Goal: Task Accomplishment & Management: Complete application form

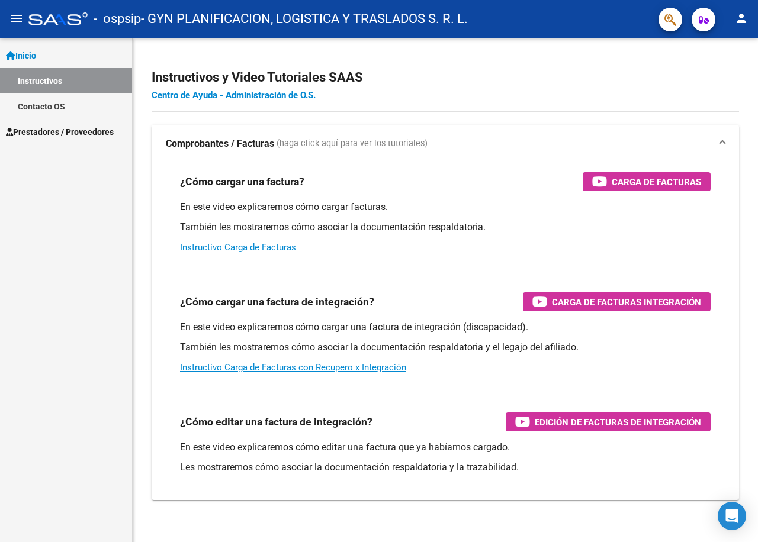
click at [75, 130] on span "Prestadores / Proveedores" at bounding box center [60, 132] width 108 height 13
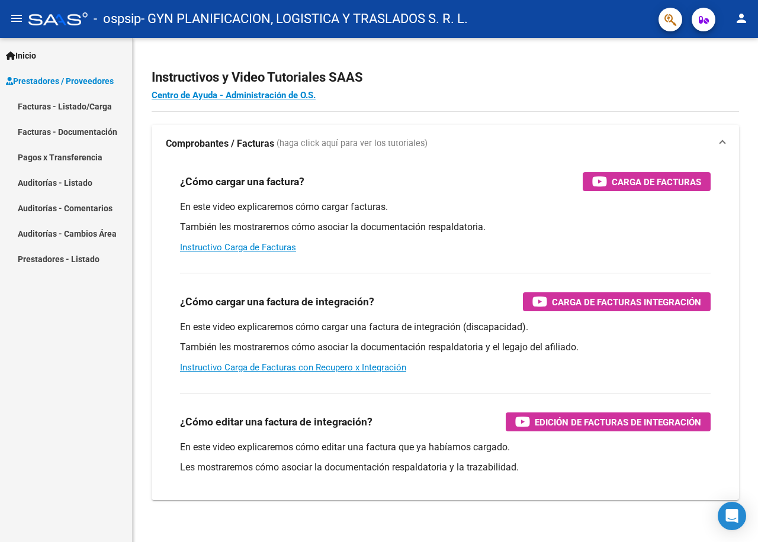
click at [79, 104] on link "Facturas - Listado/Carga" at bounding box center [66, 106] width 132 height 25
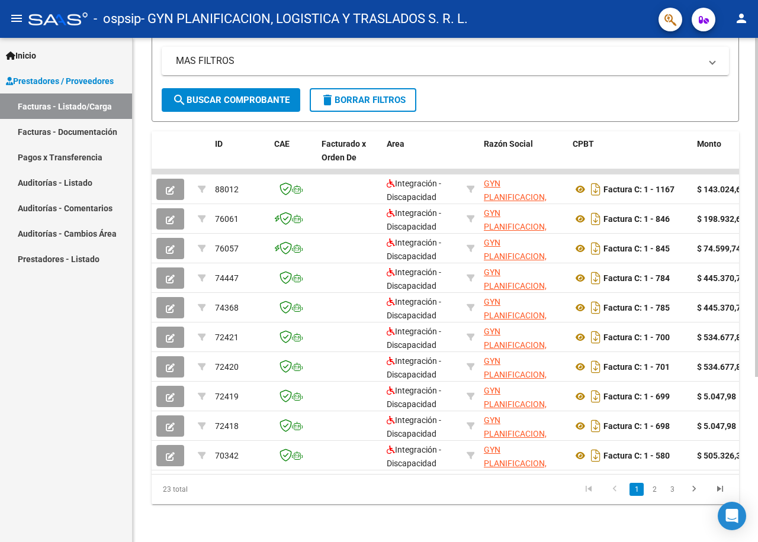
click at [227, 88] on button "search Buscar Comprobante" at bounding box center [231, 100] width 139 height 24
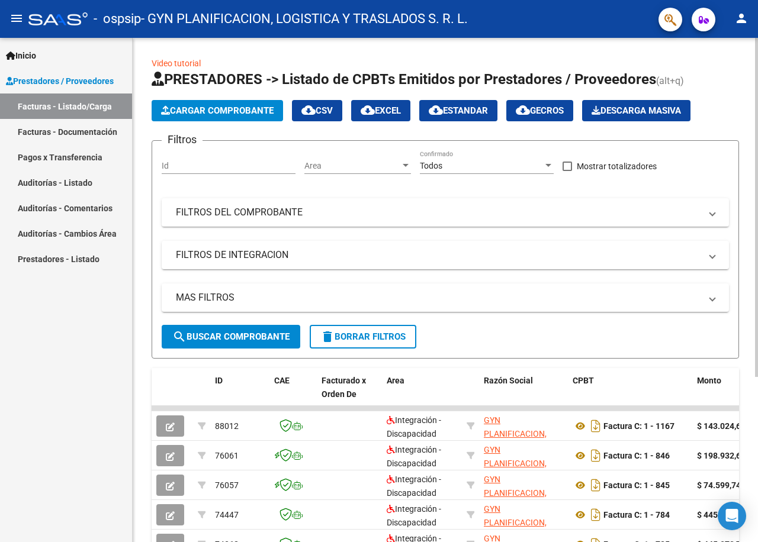
click at [237, 111] on span "Cargar Comprobante" at bounding box center [217, 110] width 113 height 11
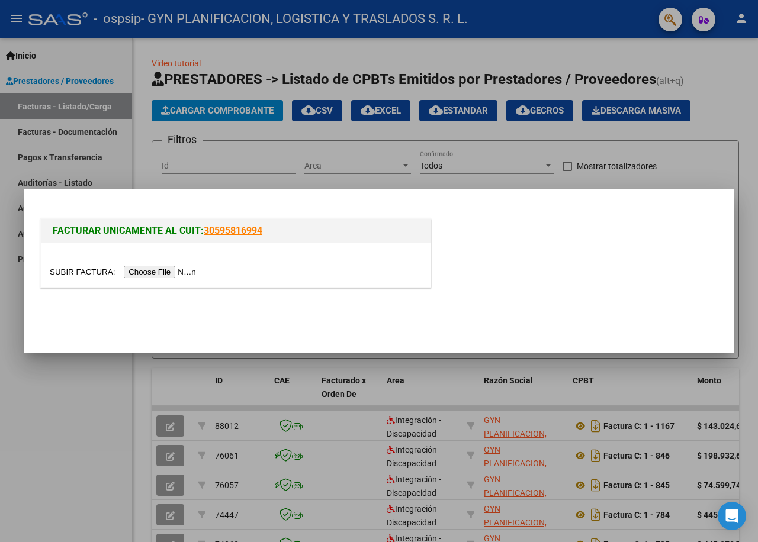
click at [161, 273] on input "file" at bounding box center [125, 272] width 150 height 12
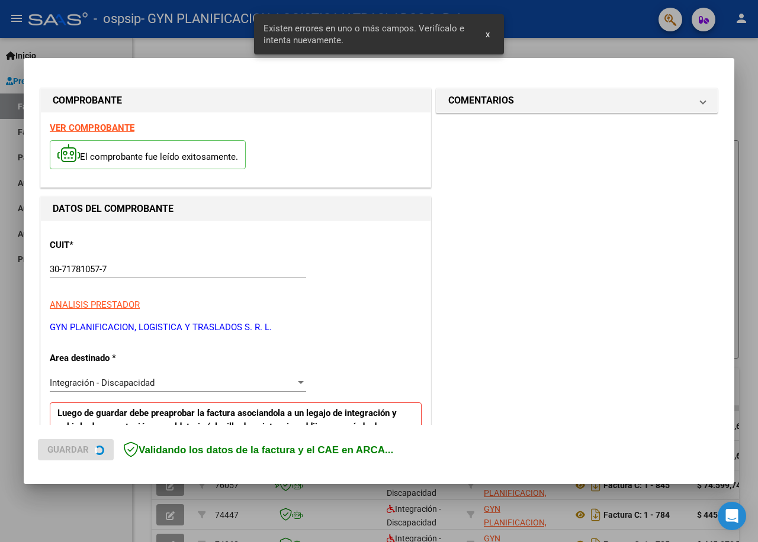
scroll to position [227, 0]
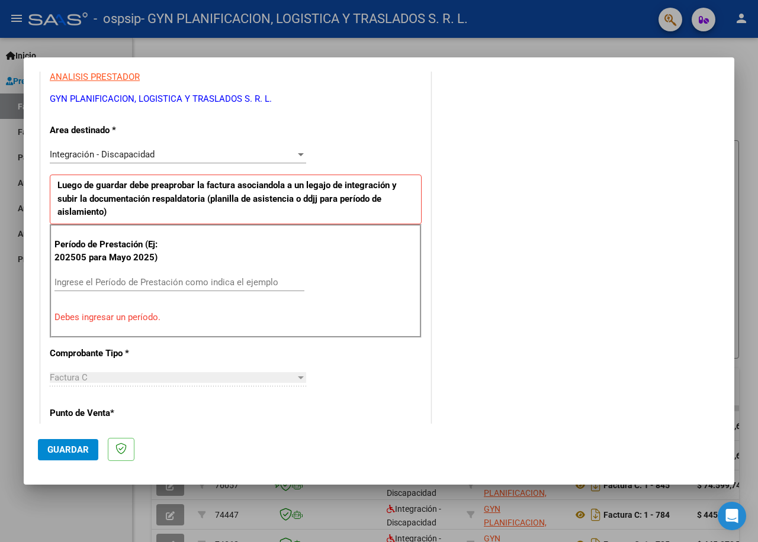
click at [142, 280] on input "Ingrese el Período de Prestación como indica el ejemplo" at bounding box center [179, 282] width 250 height 11
type input "202508"
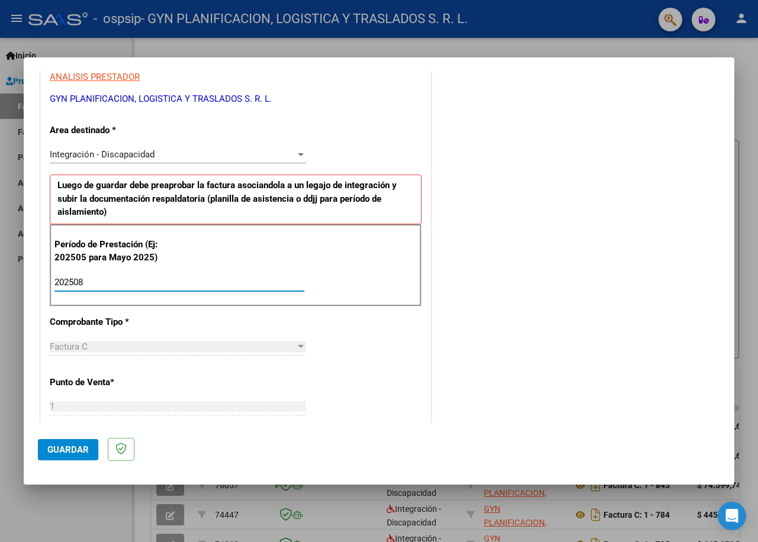
click at [83, 454] on span "Guardar" at bounding box center [67, 450] width 41 height 11
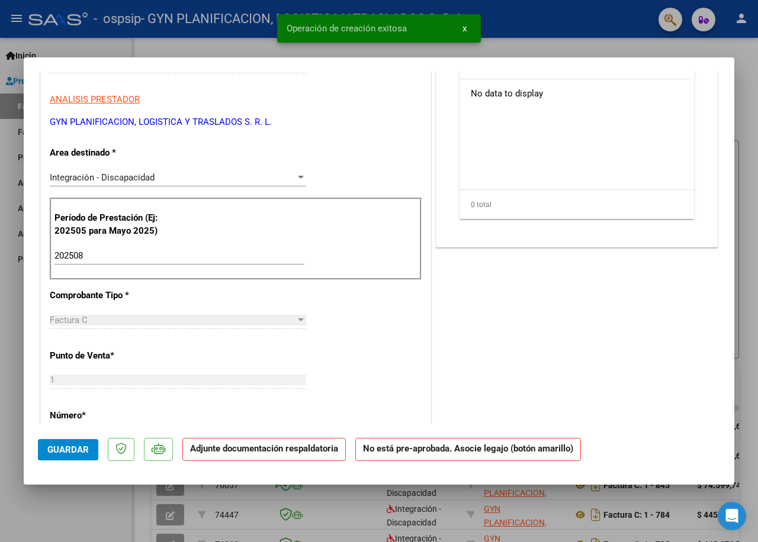
scroll to position [0, 0]
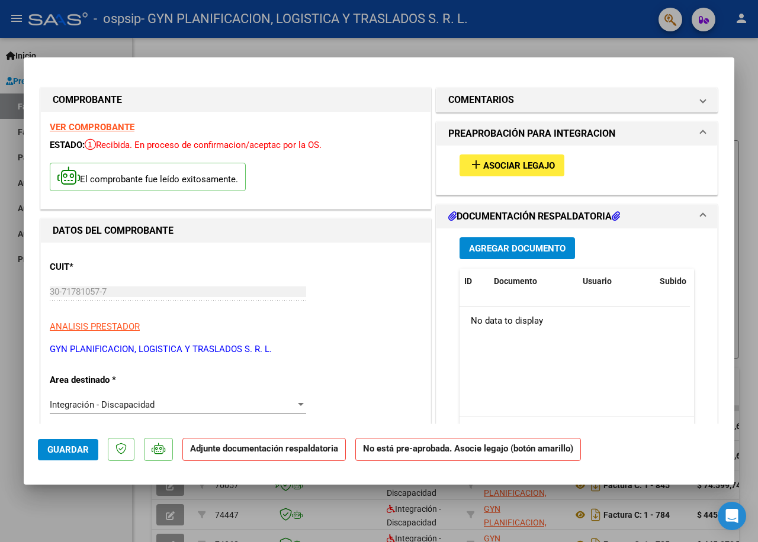
click at [484, 163] on span "Asociar Legajo" at bounding box center [519, 165] width 72 height 11
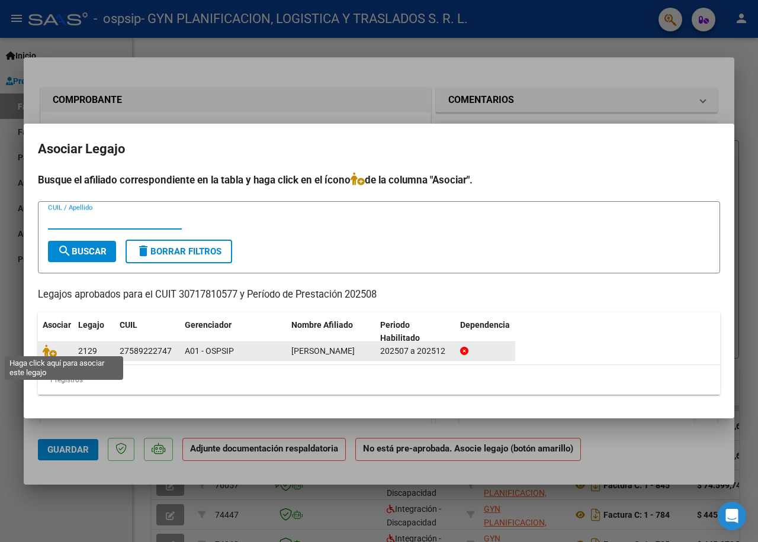
click at [53, 350] on icon at bounding box center [50, 351] width 14 height 13
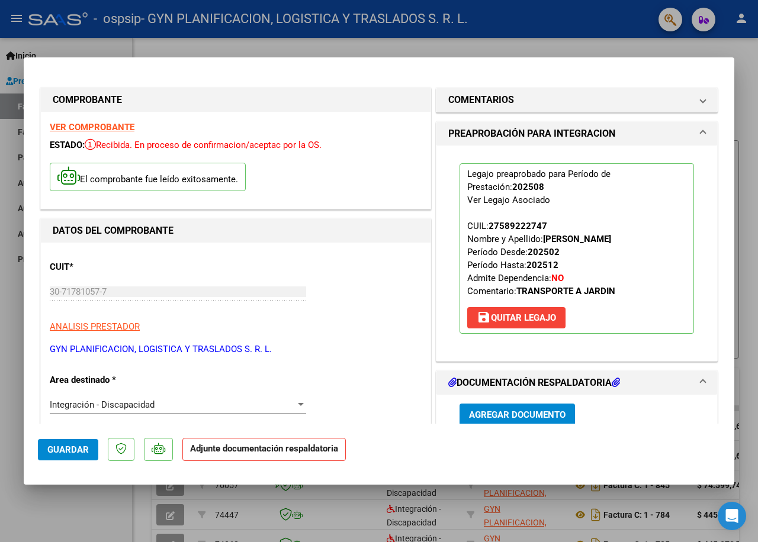
click at [492, 410] on span "Agregar Documento" at bounding box center [517, 415] width 97 height 11
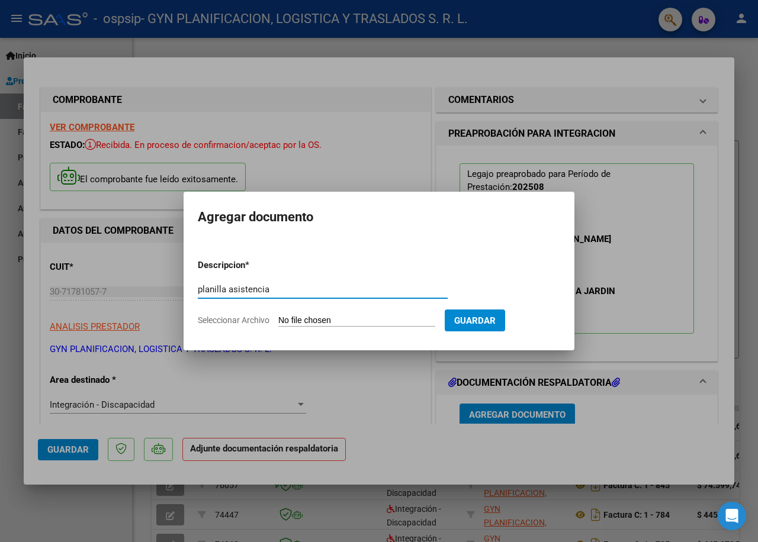
type input "planilla asistencia"
click at [220, 322] on span "Seleccionar Archivo" at bounding box center [234, 320] width 72 height 9
click at [278, 322] on input "Seleccionar Archivo" at bounding box center [356, 321] width 157 height 11
type input "C:\fakepath\planilla firmada.pdf"
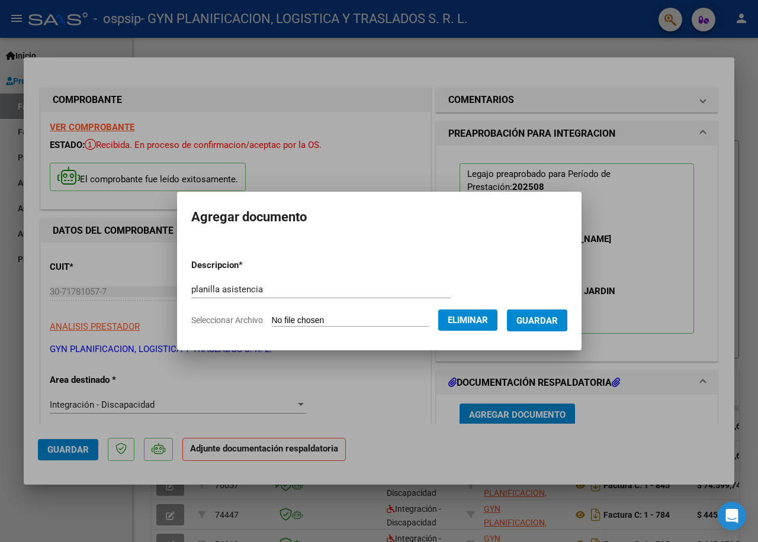
click at [544, 317] on span "Guardar" at bounding box center [536, 321] width 41 height 11
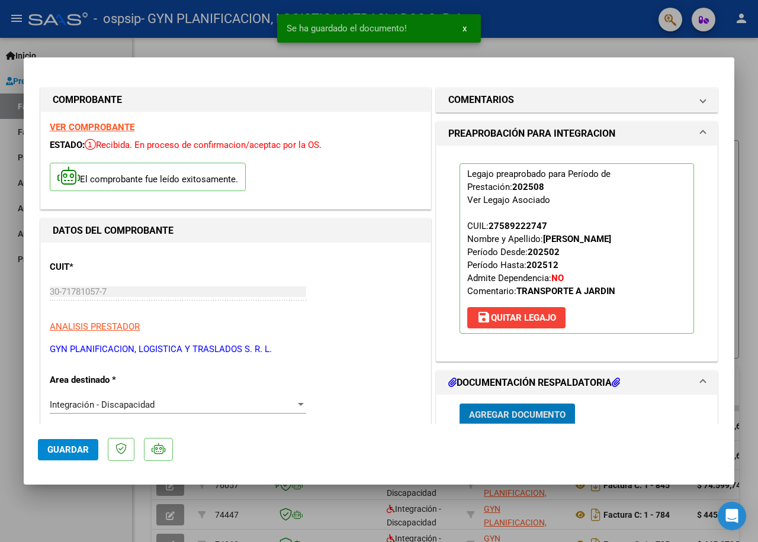
scroll to position [1, 0]
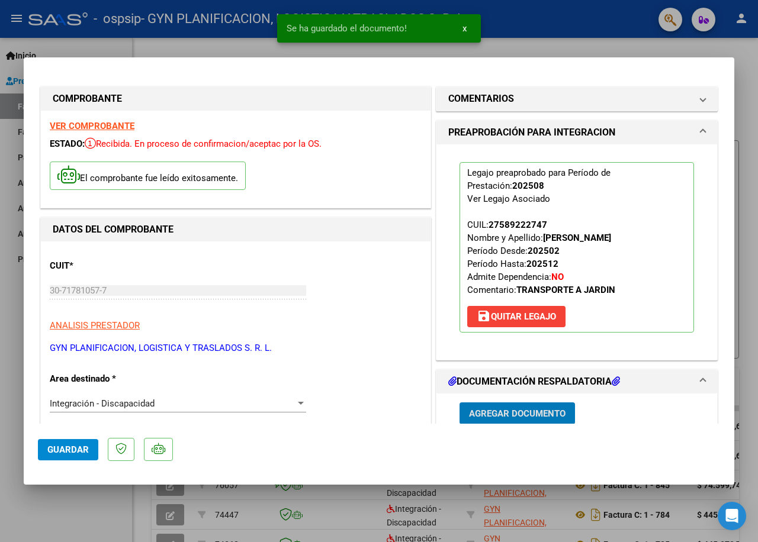
click at [501, 413] on span "Agregar Documento" at bounding box center [517, 414] width 97 height 11
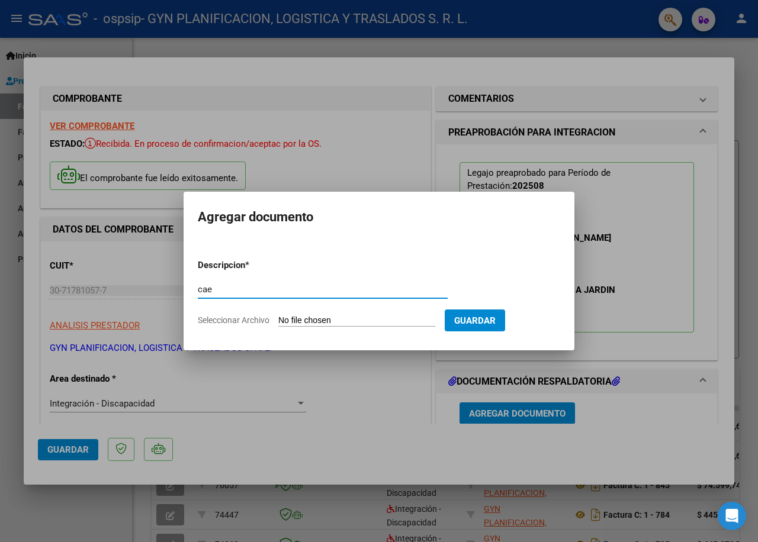
type input "cae"
click at [226, 320] on span "Seleccionar Archivo" at bounding box center [234, 320] width 72 height 9
click at [278, 320] on input "Seleccionar Archivo" at bounding box center [356, 321] width 157 height 11
type input "C:\fakepath\Constatación de Comprobantes _ AFIP.pdf"
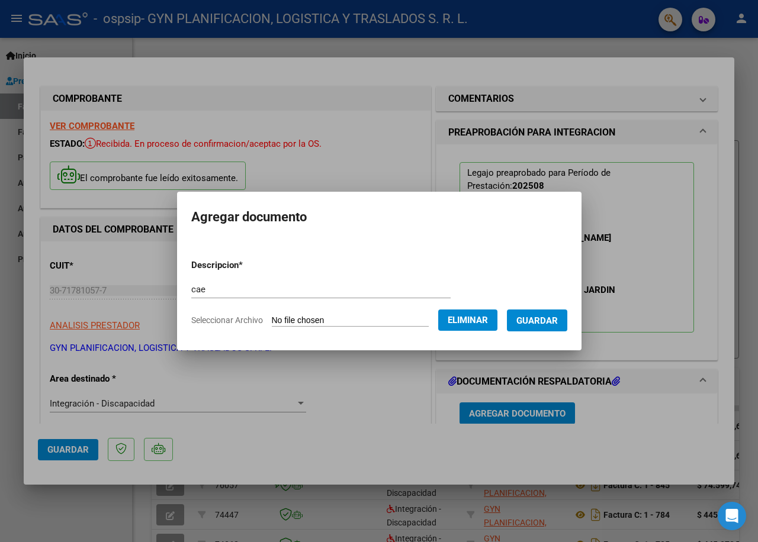
click at [550, 319] on span "Guardar" at bounding box center [536, 321] width 41 height 11
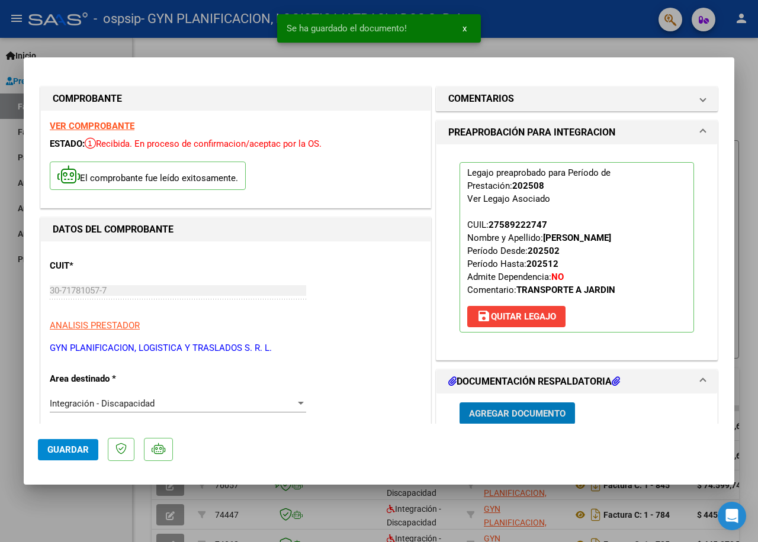
click at [500, 409] on span "Agregar Documento" at bounding box center [517, 414] width 97 height 11
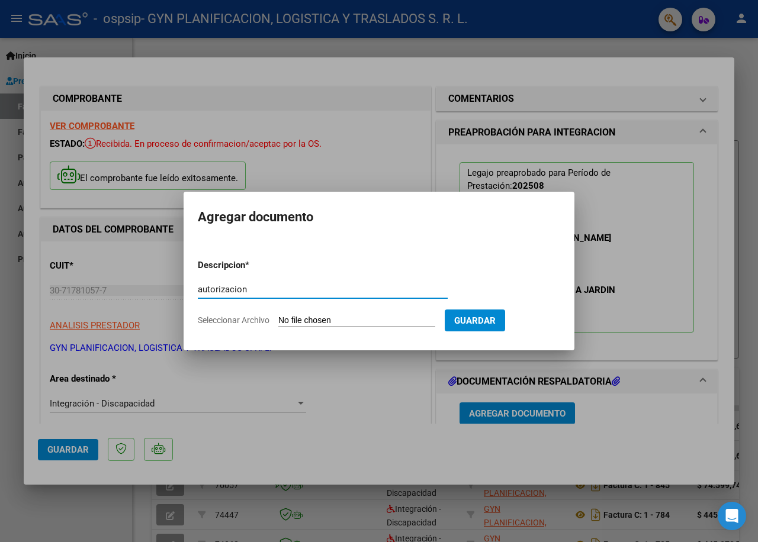
type input "autorizacion"
click at [230, 320] on span "Seleccionar Archivo" at bounding box center [234, 320] width 72 height 9
click at [278, 320] on input "Seleccionar Archivo" at bounding box center [356, 321] width 157 height 11
type input "C:\fakepath\autorizacion 2025.pdf"
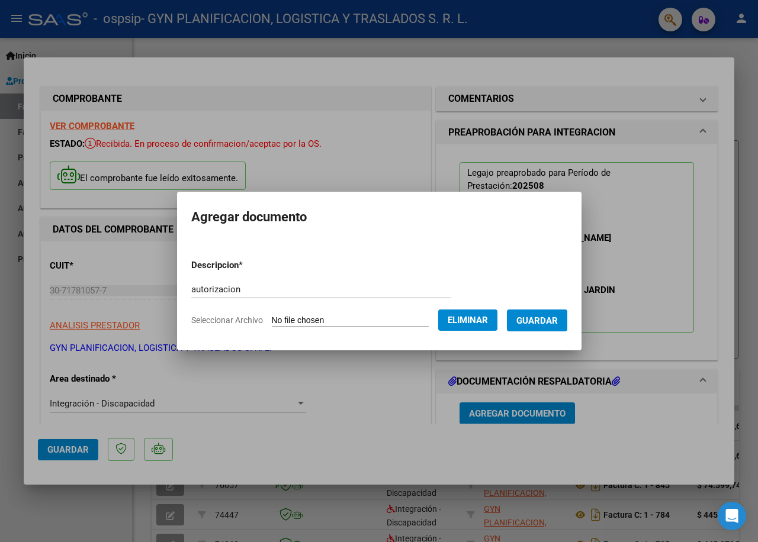
click at [558, 322] on span "Guardar" at bounding box center [536, 321] width 41 height 11
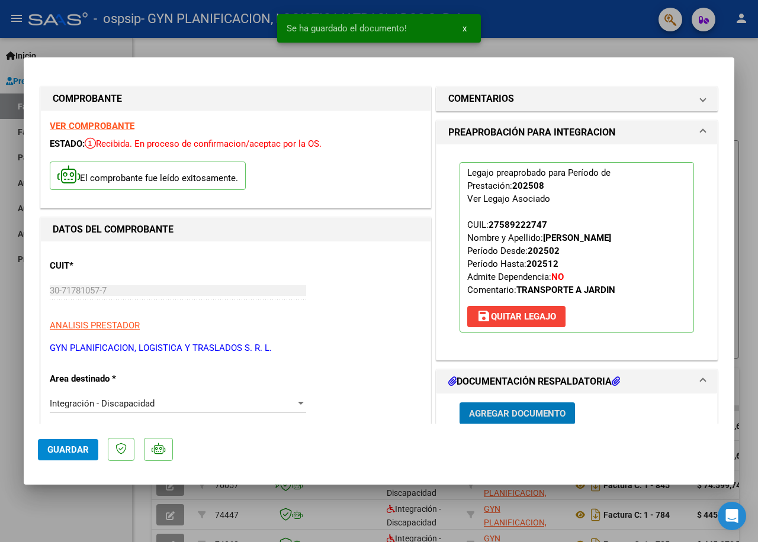
scroll to position [120, 0]
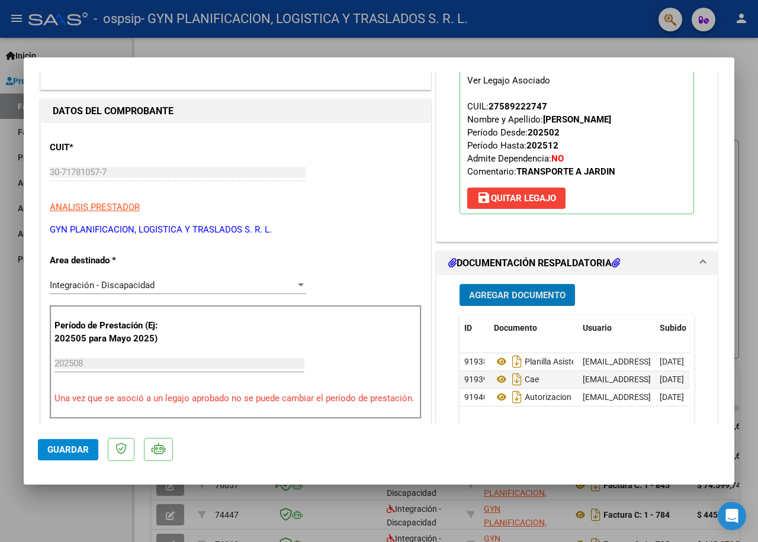
click at [483, 295] on span "Agregar Documento" at bounding box center [517, 295] width 97 height 11
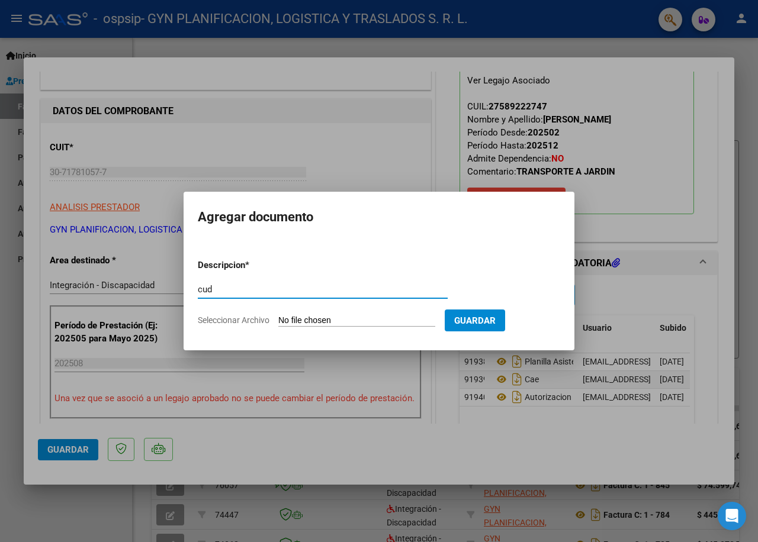
type input "cud"
click at [230, 320] on span "Seleccionar Archivo" at bounding box center [234, 320] width 72 height 9
click at [278, 320] on input "Seleccionar Archivo" at bounding box center [356, 321] width 157 height 11
type input "C:\fakepath\cud (6).pdf"
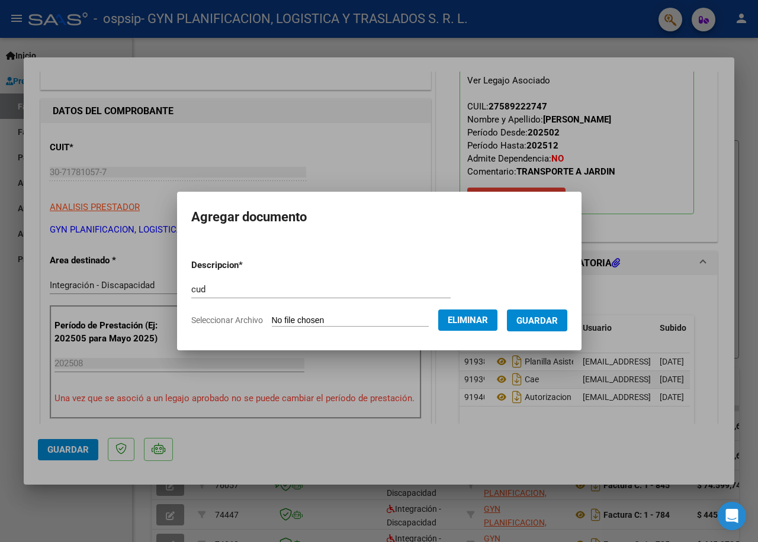
click at [542, 322] on span "Guardar" at bounding box center [536, 321] width 41 height 11
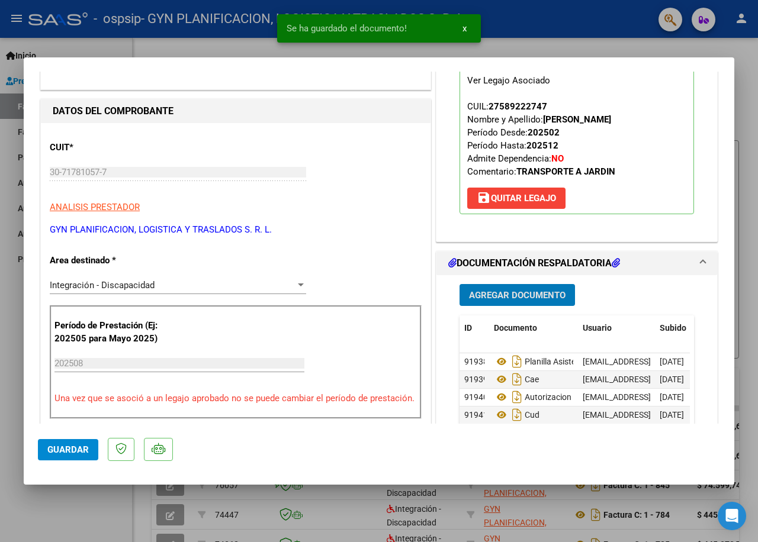
scroll to position [238, 0]
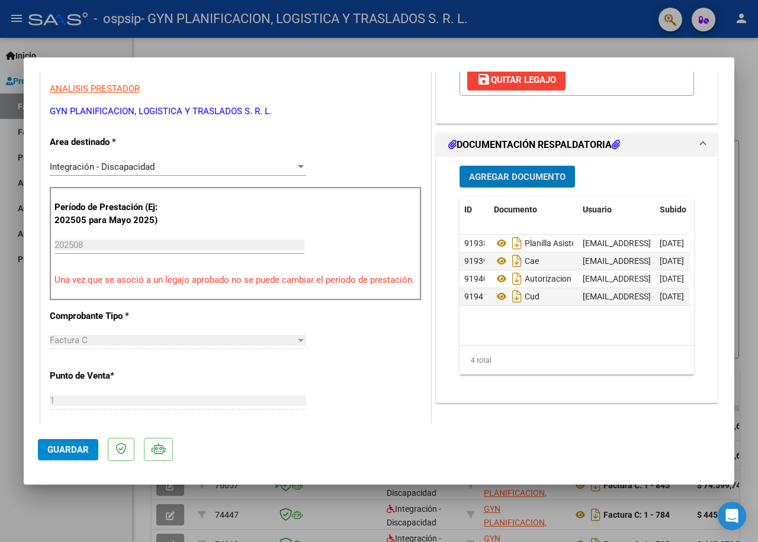
click at [79, 448] on span "Guardar" at bounding box center [67, 450] width 41 height 11
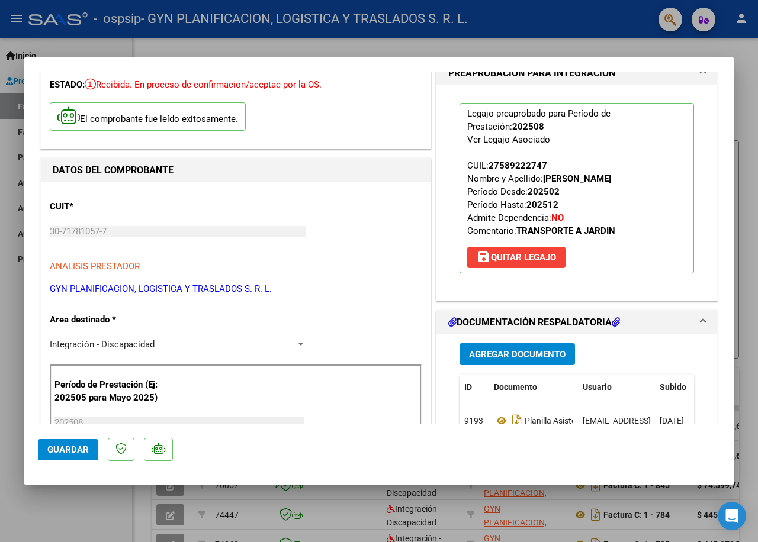
scroll to position [0, 0]
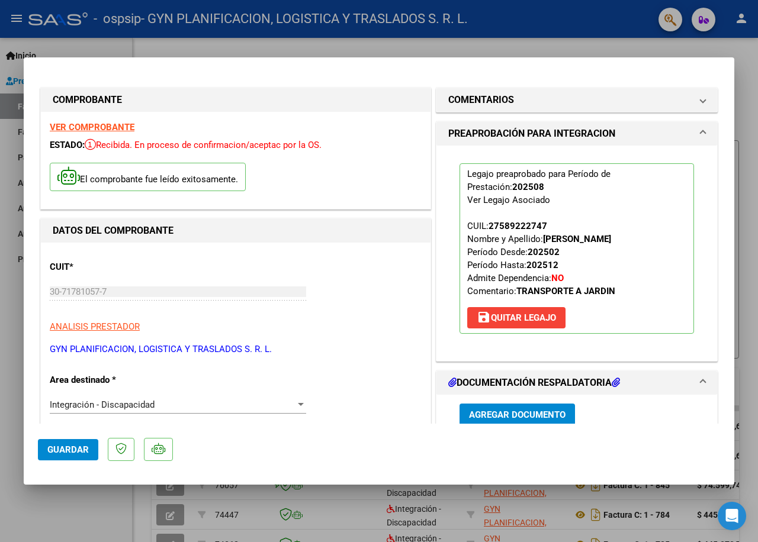
click at [275, 492] on div at bounding box center [379, 271] width 758 height 542
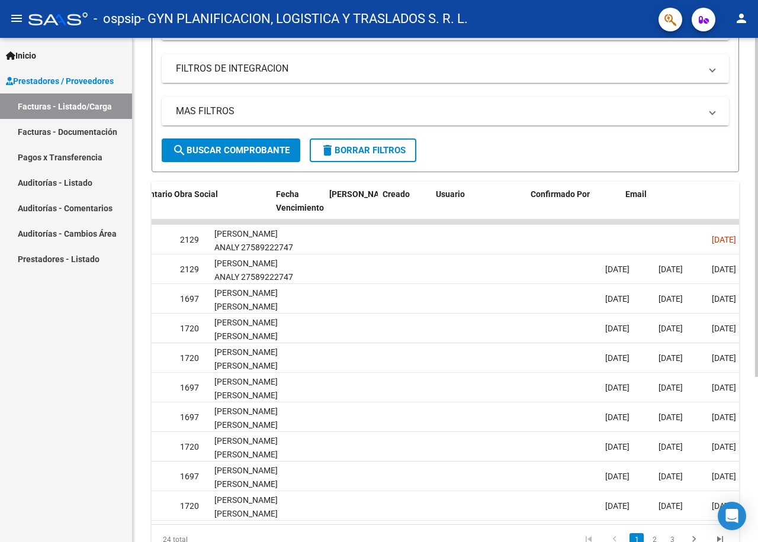
scroll to position [0, 1909]
